Goal: Navigation & Orientation: Find specific page/section

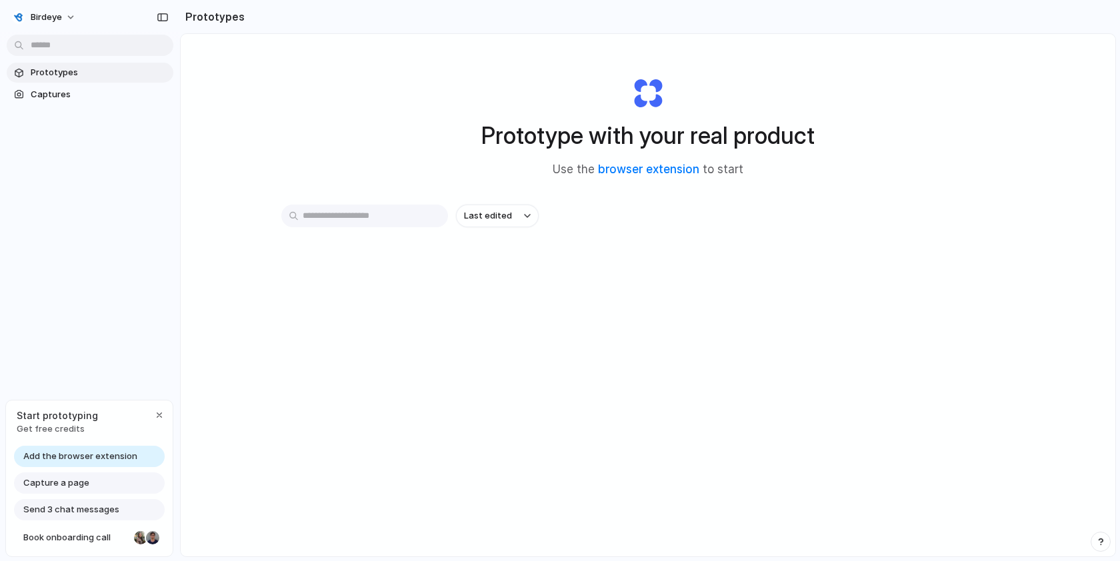
click at [58, 73] on span "Prototypes" at bounding box center [99, 72] width 137 height 13
click at [505, 216] on span "Last edited" at bounding box center [488, 215] width 48 height 13
click at [617, 247] on div "Last edited Last created Alphabetical" at bounding box center [560, 280] width 1120 height 561
click at [1107, 126] on div "Prototype with your real product Use the browser extension to start Last edited" at bounding box center [648, 330] width 935 height 593
